Goal: Task Accomplishment & Management: Manage account settings

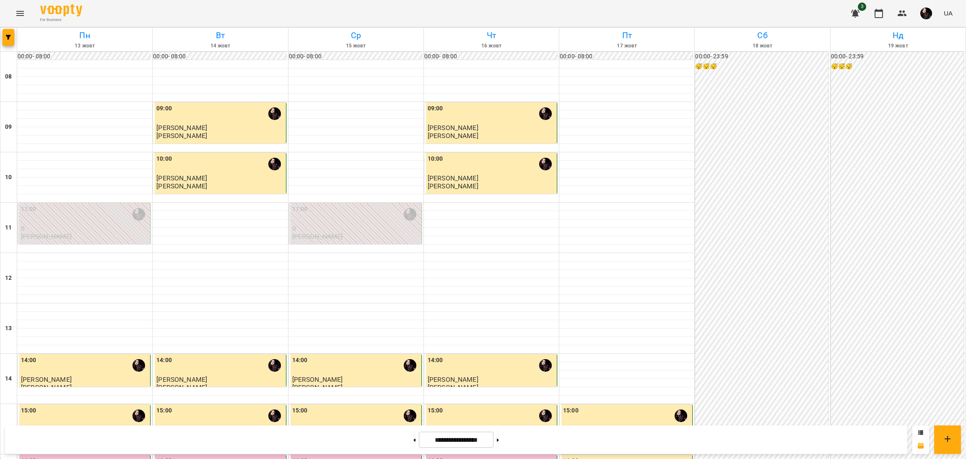
scroll to position [188, 0]
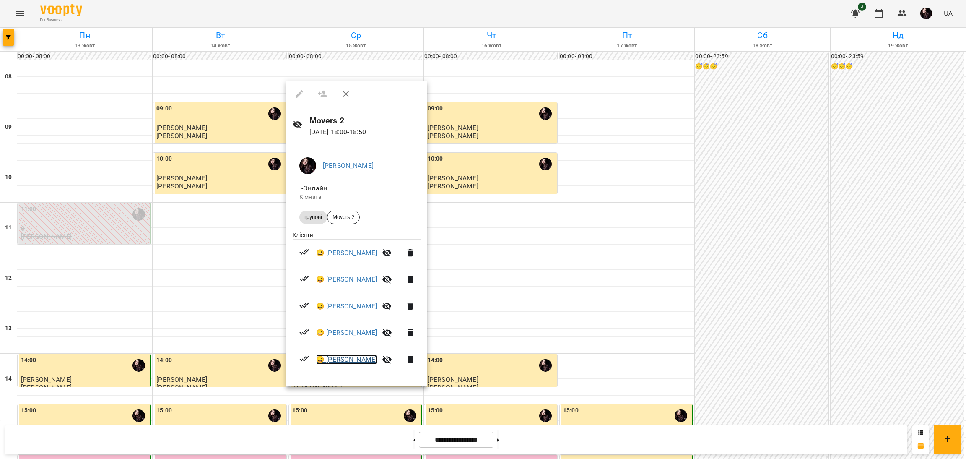
click at [328, 357] on link "😀 [PERSON_NAME]" at bounding box center [346, 359] width 61 height 10
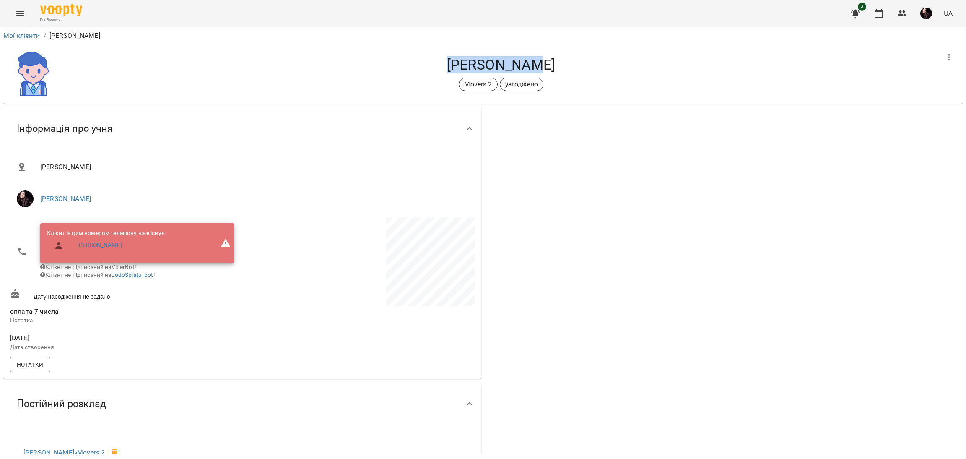
drag, startPoint x: 464, startPoint y: 62, endPoint x: 560, endPoint y: 63, distance: 96.8
click at [560, 63] on h4 "[PERSON_NAME]" at bounding box center [501, 64] width 876 height 17
copy h4 "[PERSON_NAME]"
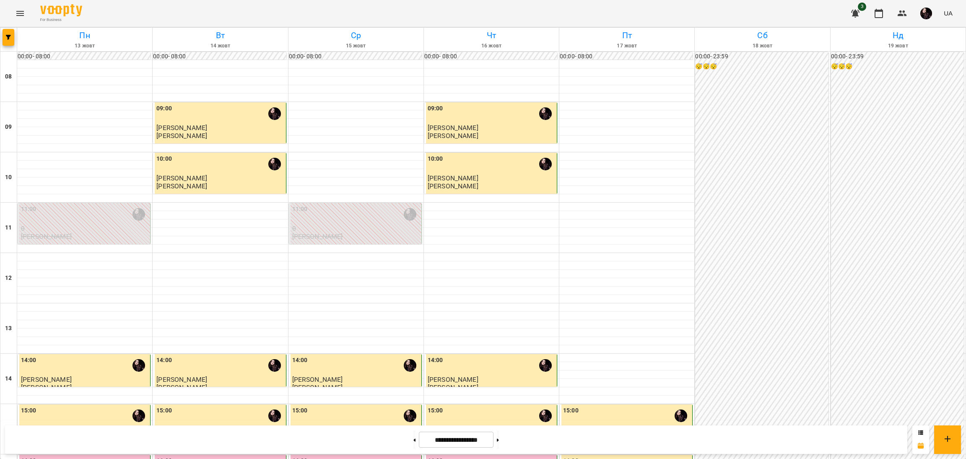
scroll to position [335, 0]
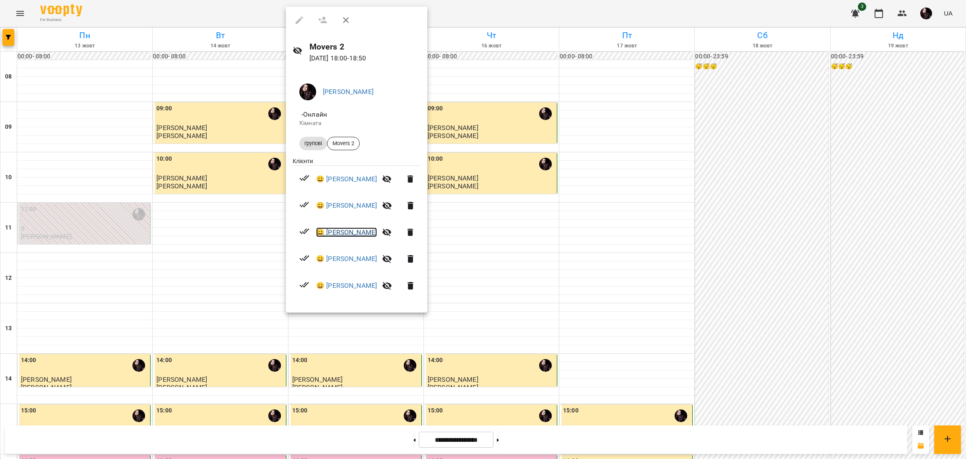
click at [340, 234] on link "😀 [PERSON_NAME]" at bounding box center [346, 232] width 61 height 10
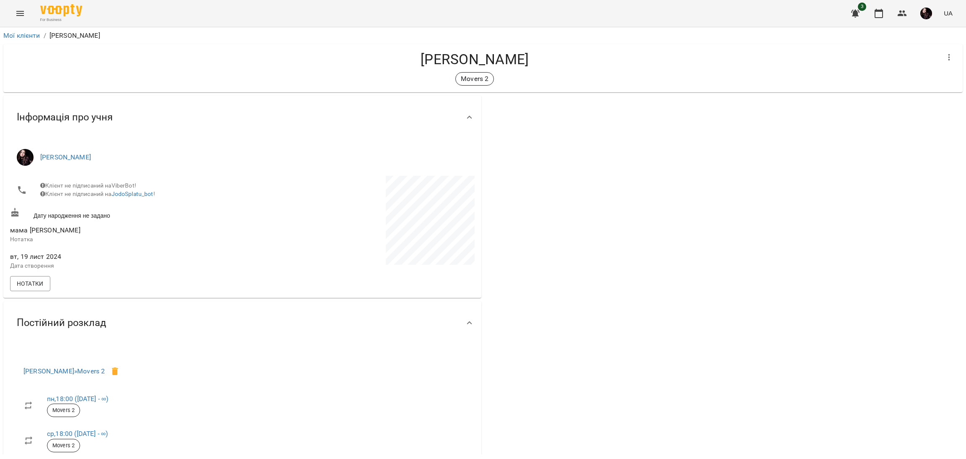
drag, startPoint x: 409, startPoint y: 59, endPoint x: 573, endPoint y: 55, distance: 163.9
click at [573, 55] on h4 "[PERSON_NAME]" at bounding box center [474, 59] width 929 height 17
copy h4 "[PERSON_NAME]"
click at [495, 331] on div at bounding box center [723, 297] width 481 height 407
